Goal: Transaction & Acquisition: Subscribe to service/newsletter

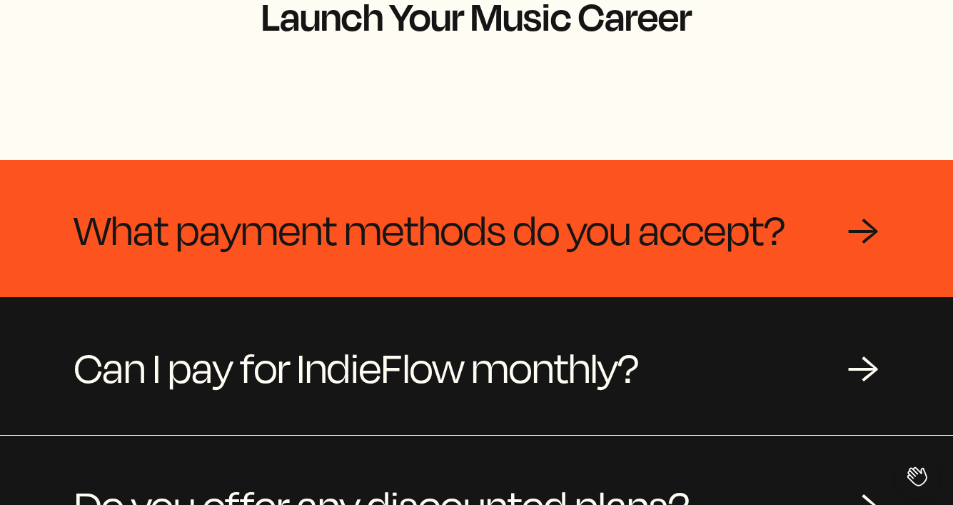
scroll to position [147, 0]
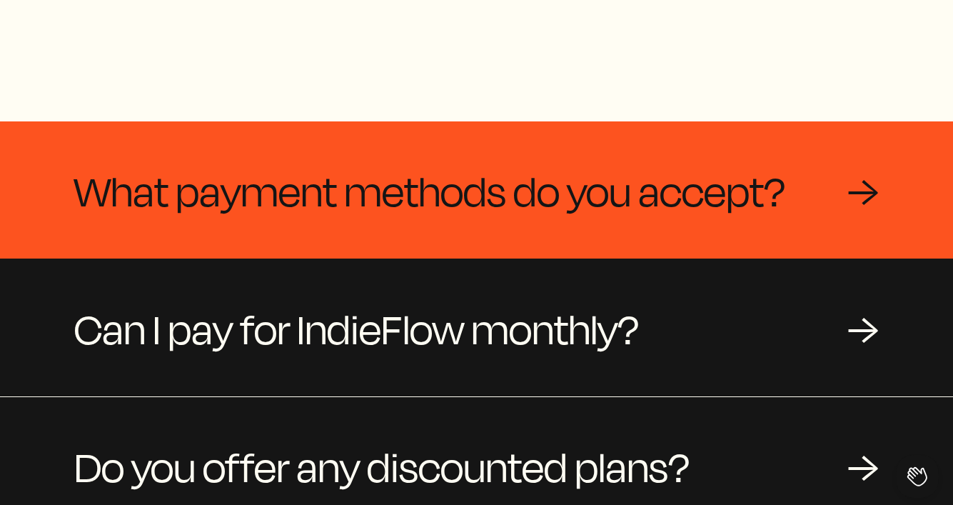
click at [617, 161] on span "What payment methods do you accept?" at bounding box center [429, 190] width 711 height 69
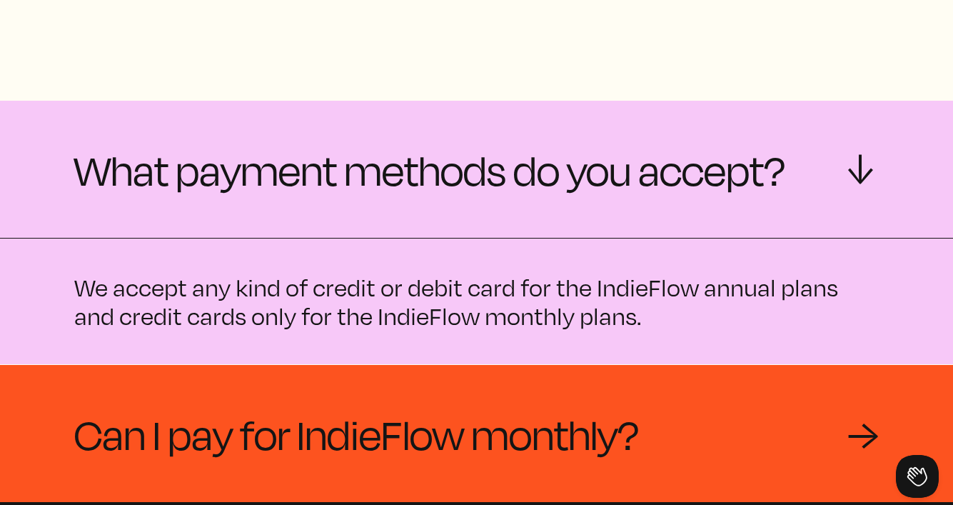
scroll to position [196, 0]
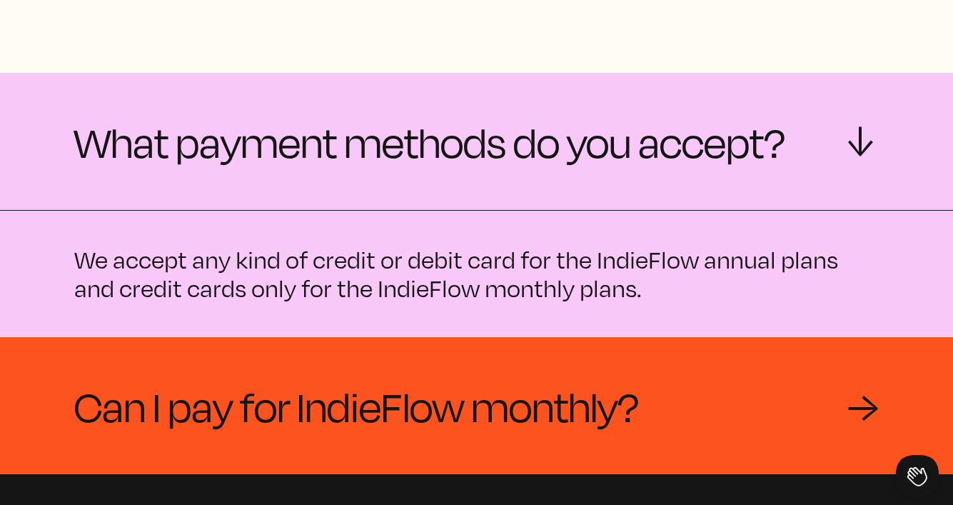
click at [580, 384] on span "Can I pay for IndieFlow monthly?" at bounding box center [356, 405] width 565 height 69
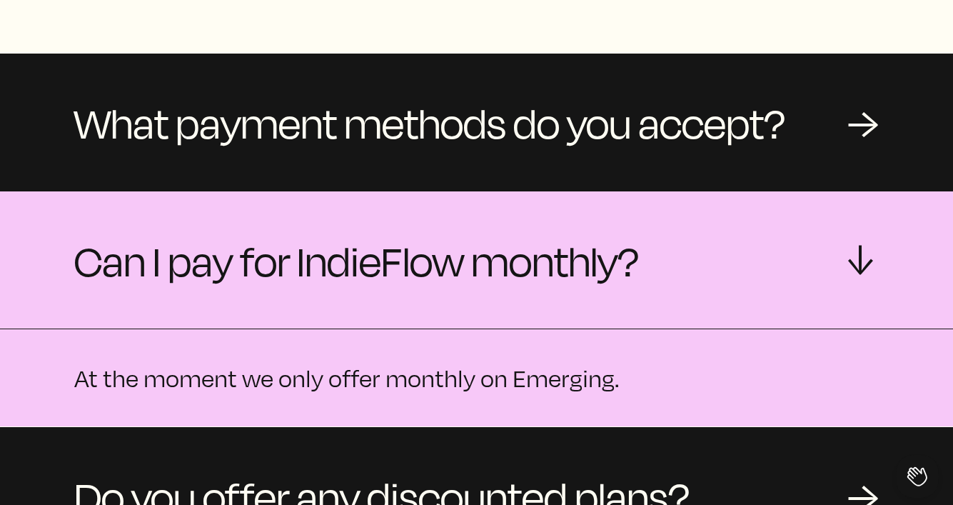
scroll to position [223, 0]
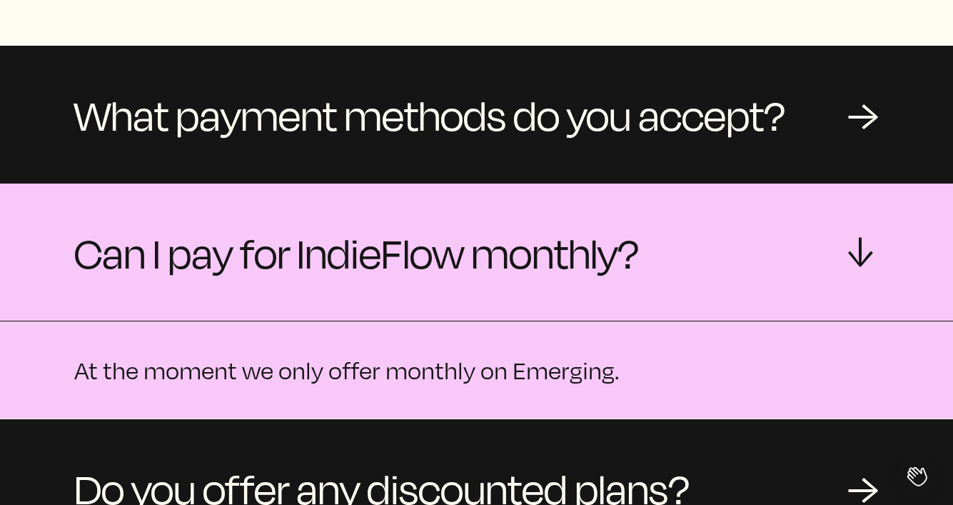
click at [608, 355] on p "At the moment we only offer monthly on Emerging." at bounding box center [476, 369] width 804 height 29
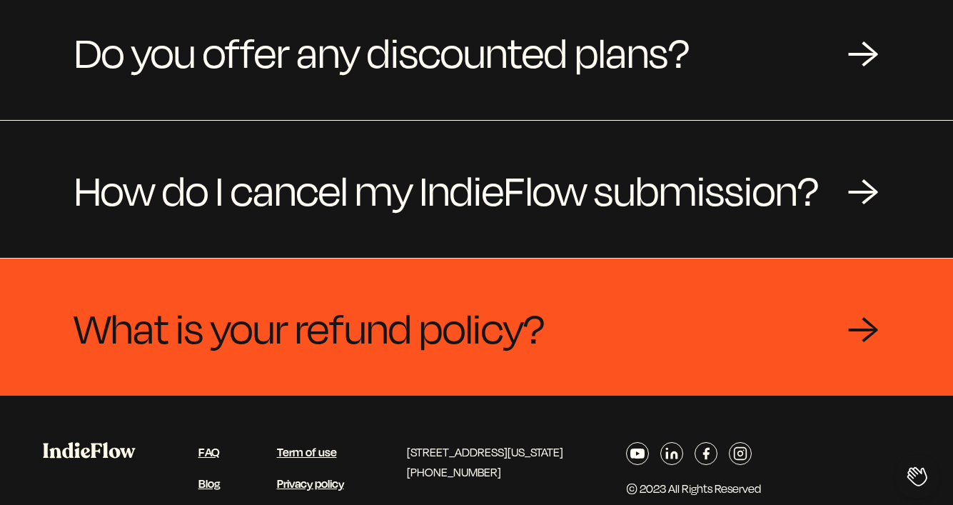
scroll to position [0, 0]
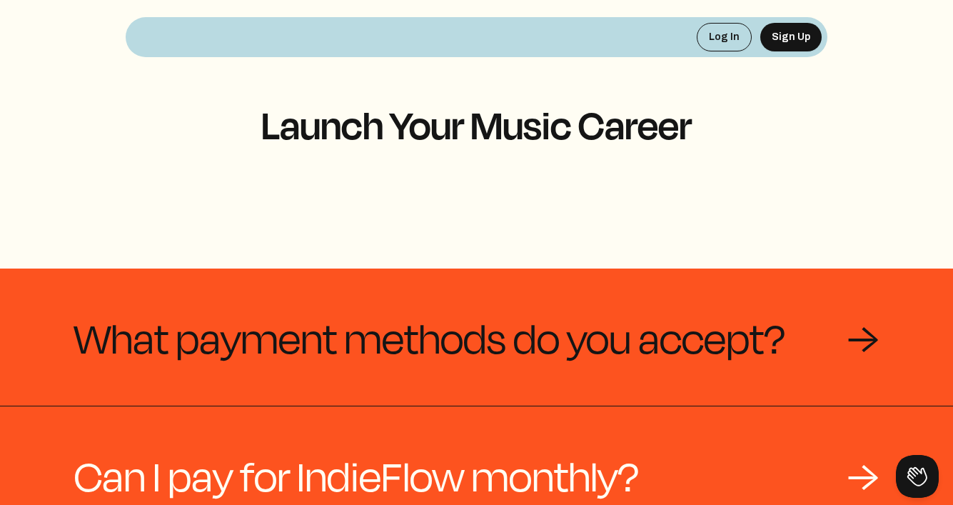
click at [624, 303] on span "What payment methods do you accept?" at bounding box center [429, 337] width 711 height 69
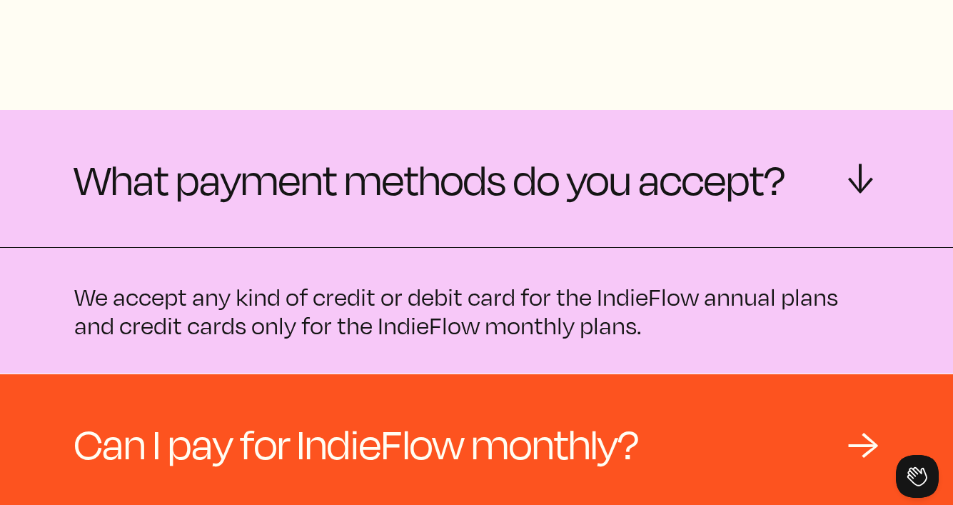
scroll to position [222, 0]
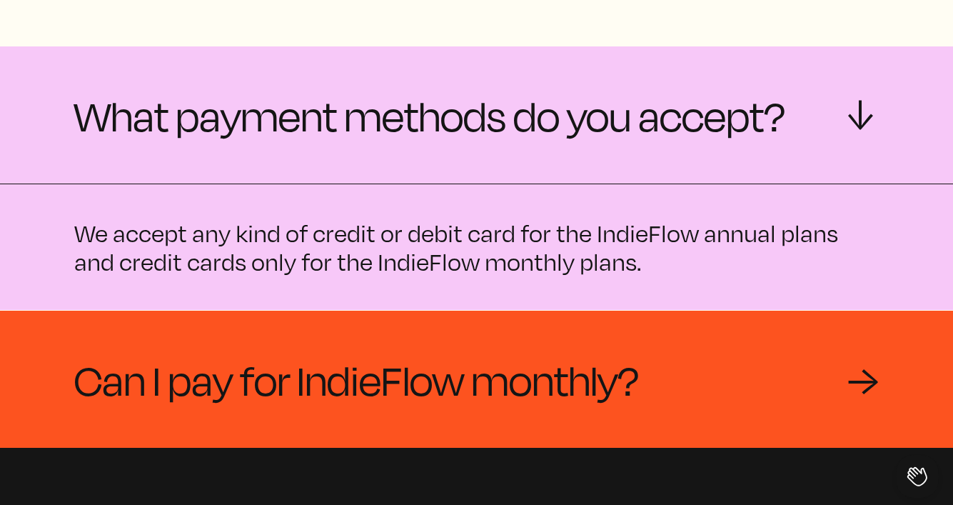
click at [617, 345] on span "Can I pay for IndieFlow monthly?" at bounding box center [356, 379] width 565 height 69
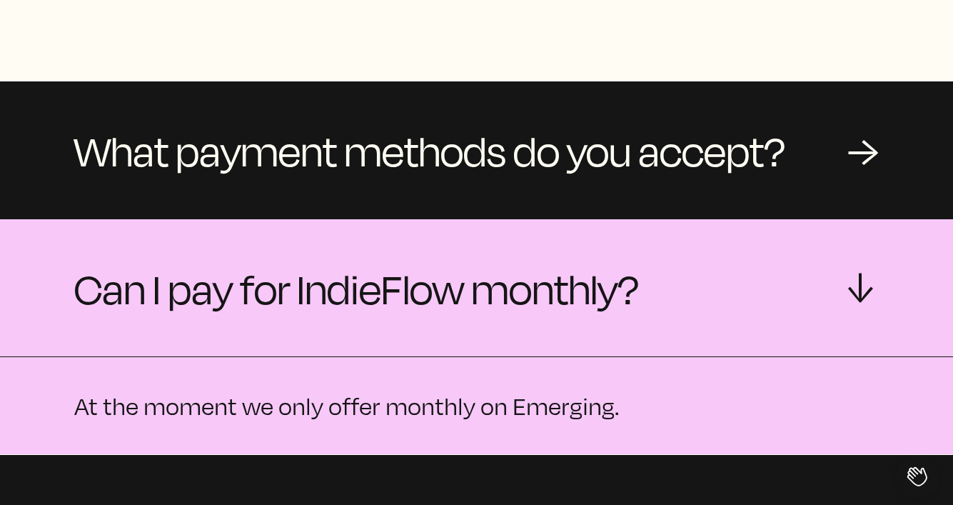
scroll to position [0, 0]
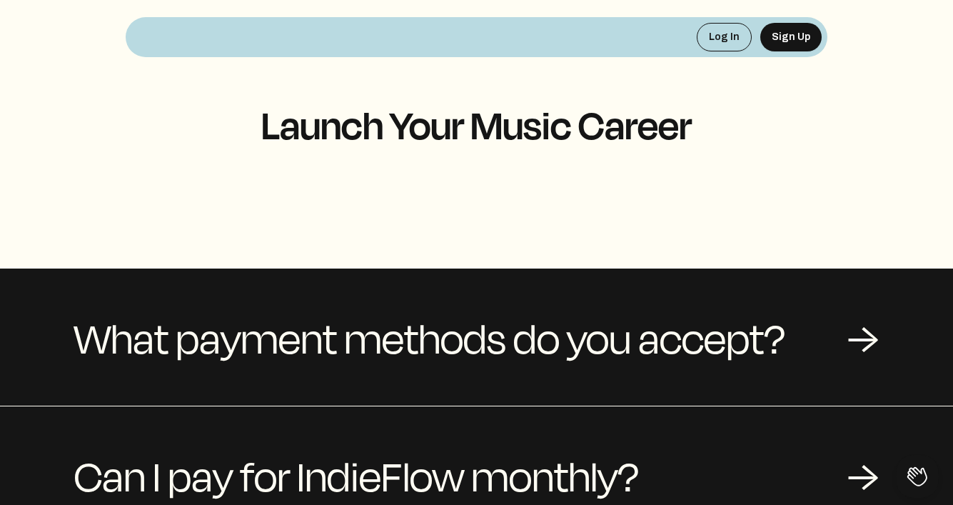
click at [645, 137] on h1 "Launch Your Music Career" at bounding box center [477, 124] width 702 height 43
click at [786, 46] on button "Sign Up" at bounding box center [790, 37] width 61 height 29
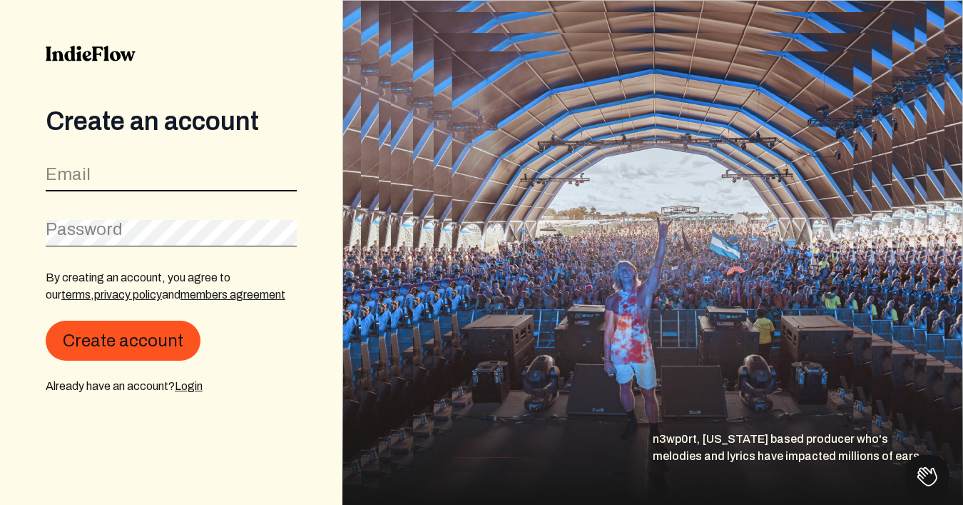
click at [166, 182] on input "email" at bounding box center [171, 177] width 251 height 27
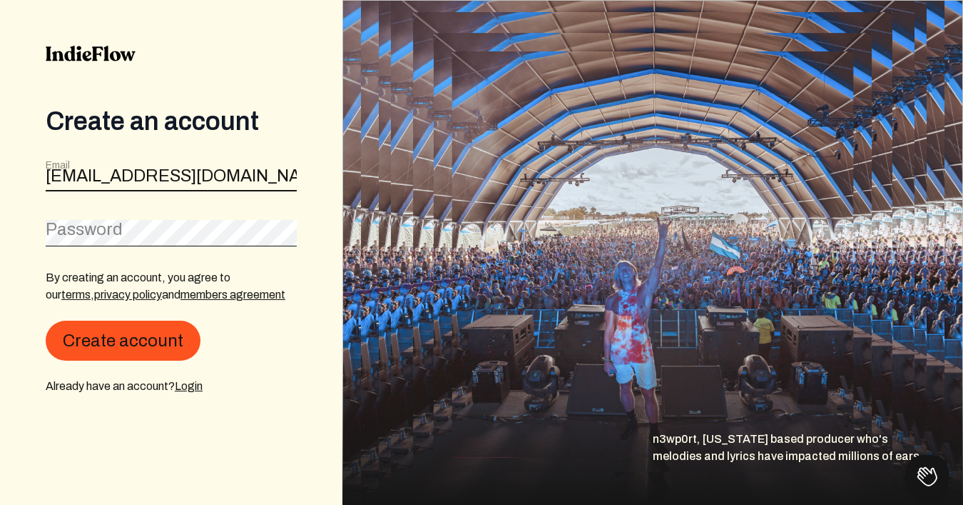
type input "beatsinabag@gmail.com"
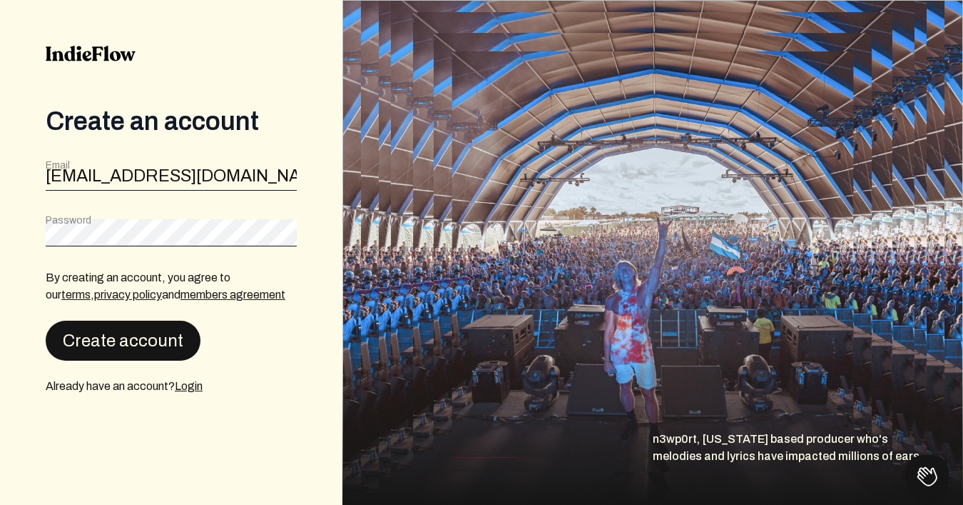
click at [161, 334] on button "Create account" at bounding box center [123, 340] width 155 height 40
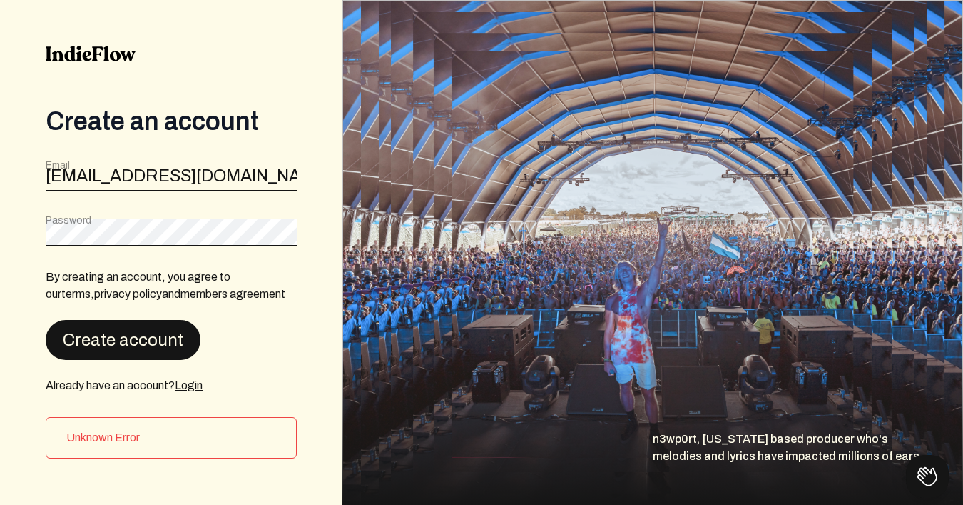
click at [124, 337] on button "Create account" at bounding box center [123, 340] width 155 height 40
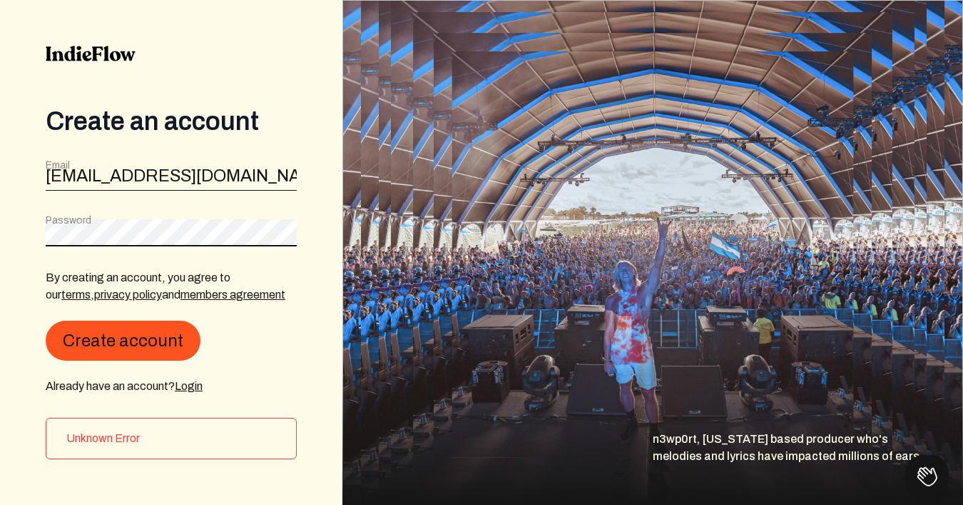
click at [121, 340] on button "Create account" at bounding box center [123, 340] width 155 height 40
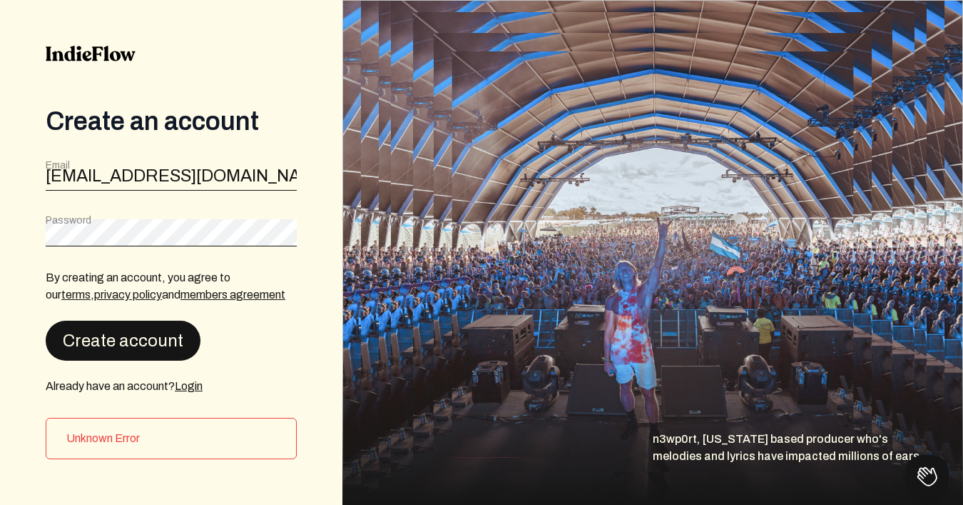
click at [61, 348] on button "Create account" at bounding box center [123, 340] width 155 height 40
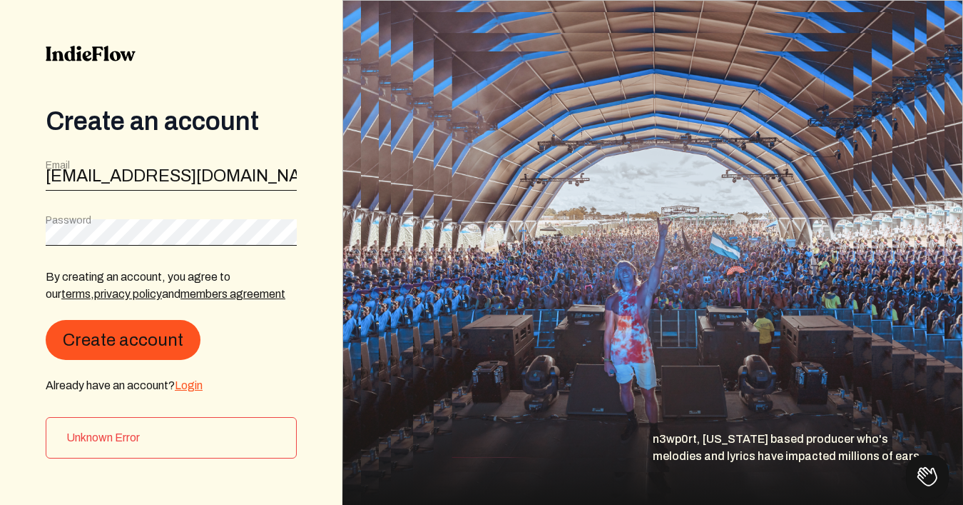
click at [181, 384] on link "Login" at bounding box center [189, 385] width 28 height 12
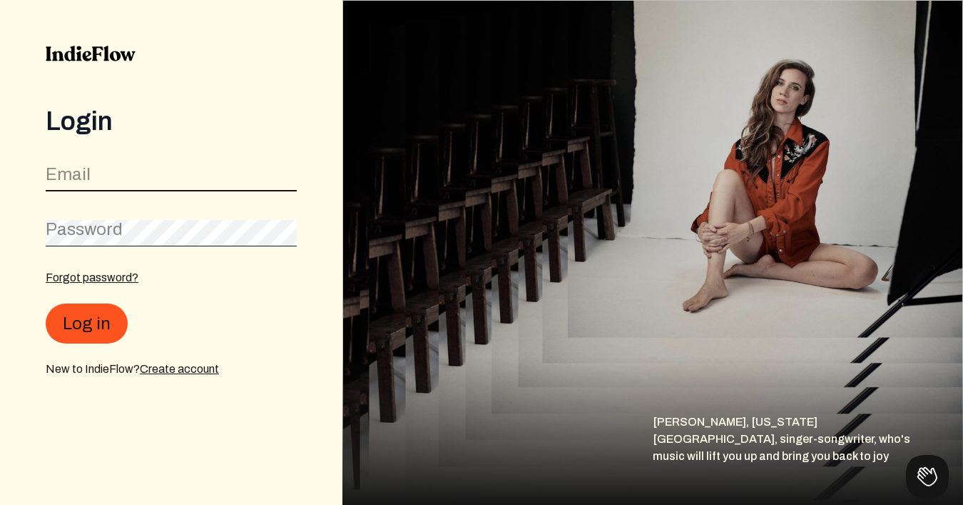
click at [116, 185] on input "email" at bounding box center [171, 177] width 251 height 27
click at [117, 184] on input "email" at bounding box center [171, 177] width 251 height 27
click at [133, 185] on input "email" at bounding box center [171, 177] width 251 height 27
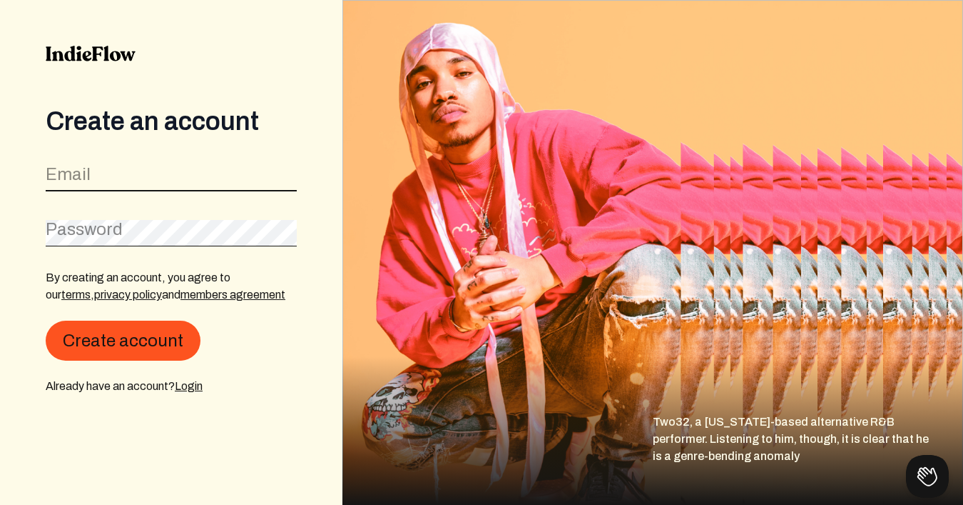
click at [223, 175] on input "email" at bounding box center [171, 177] width 251 height 27
type input "[EMAIL_ADDRESS][DOMAIN_NAME]"
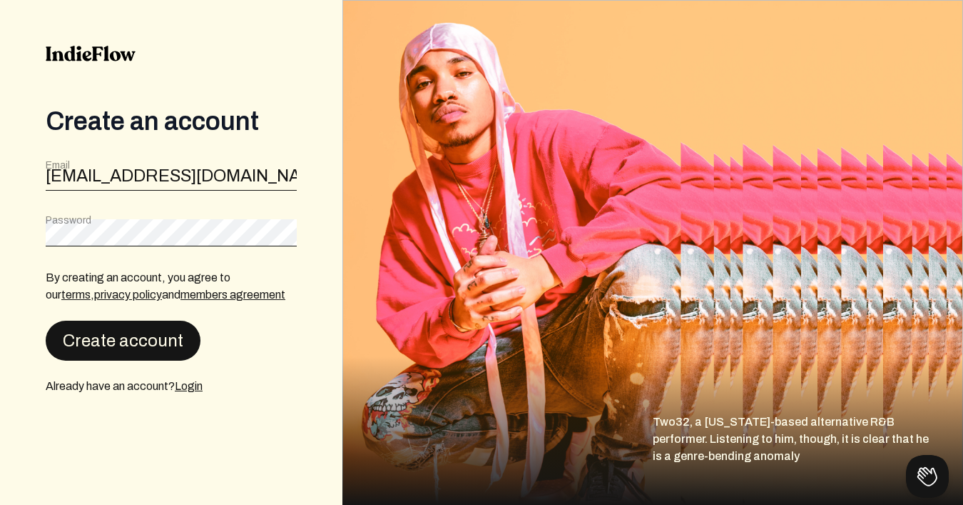
click at [101, 338] on button "Create account" at bounding box center [123, 340] width 155 height 40
